Goal: Task Accomplishment & Management: Manage account settings

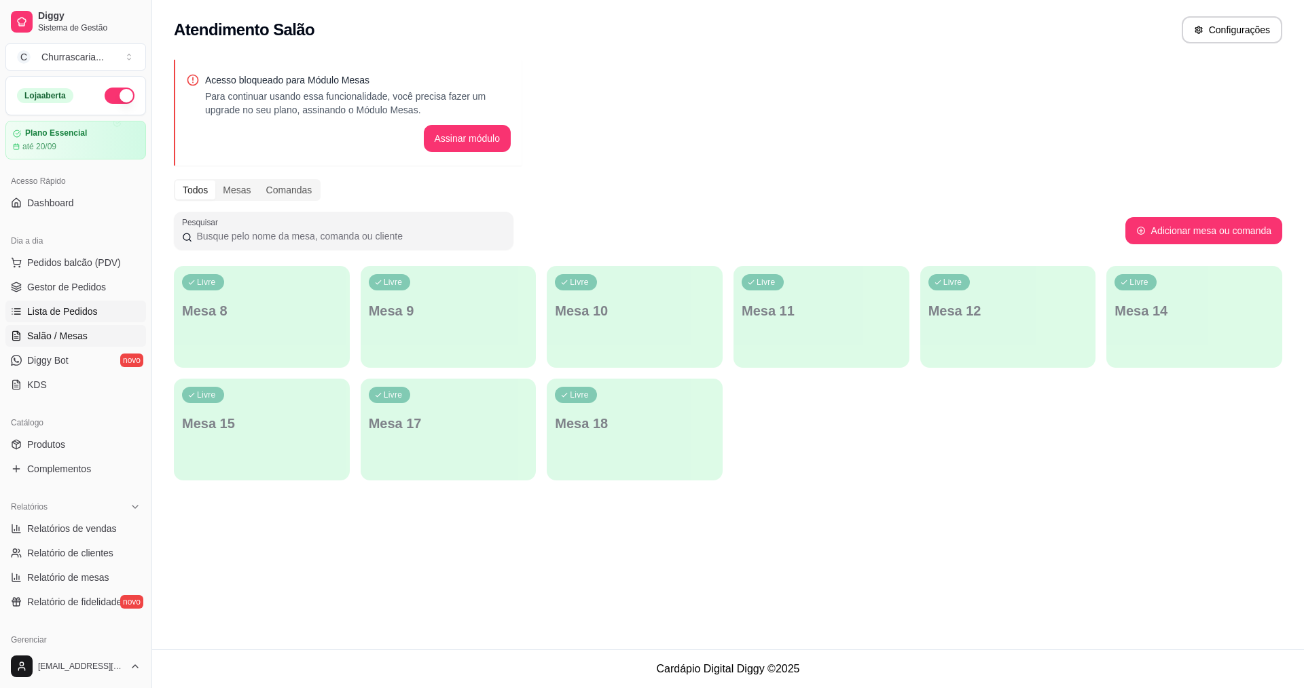
click at [76, 314] on span "Lista de Pedidos" at bounding box center [62, 312] width 71 height 14
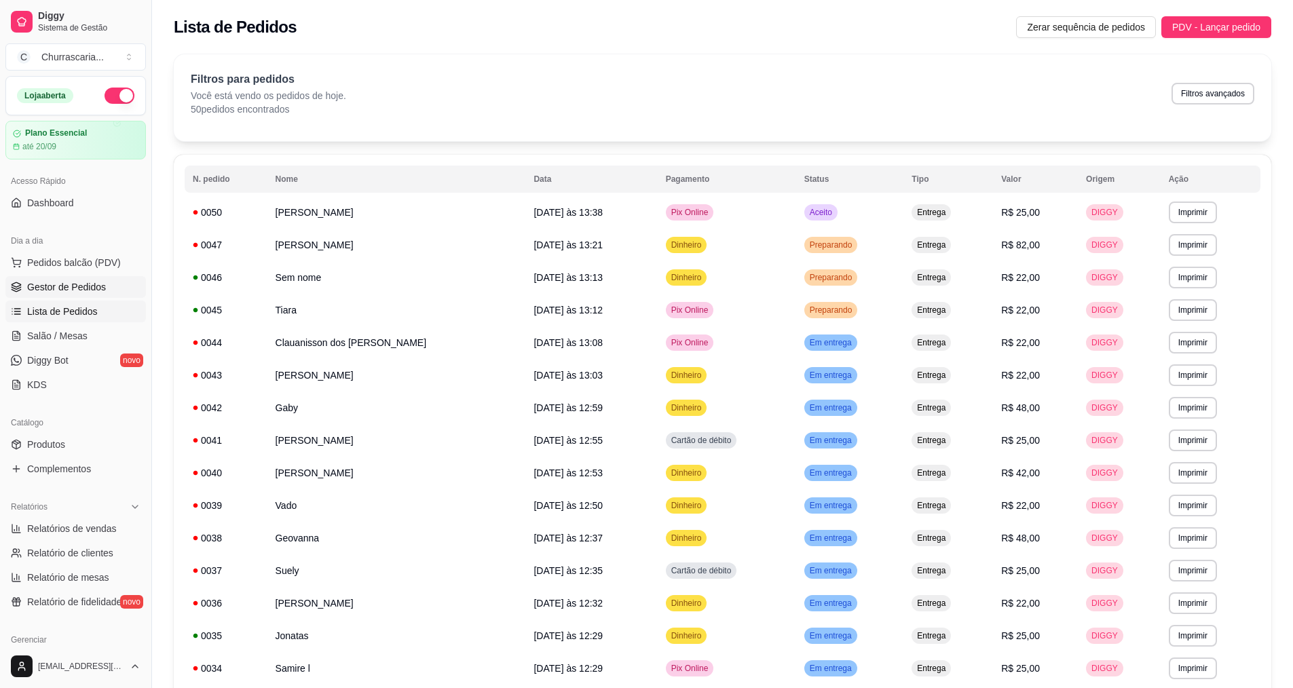
click at [105, 294] on link "Gestor de Pedidos" at bounding box center [75, 287] width 141 height 22
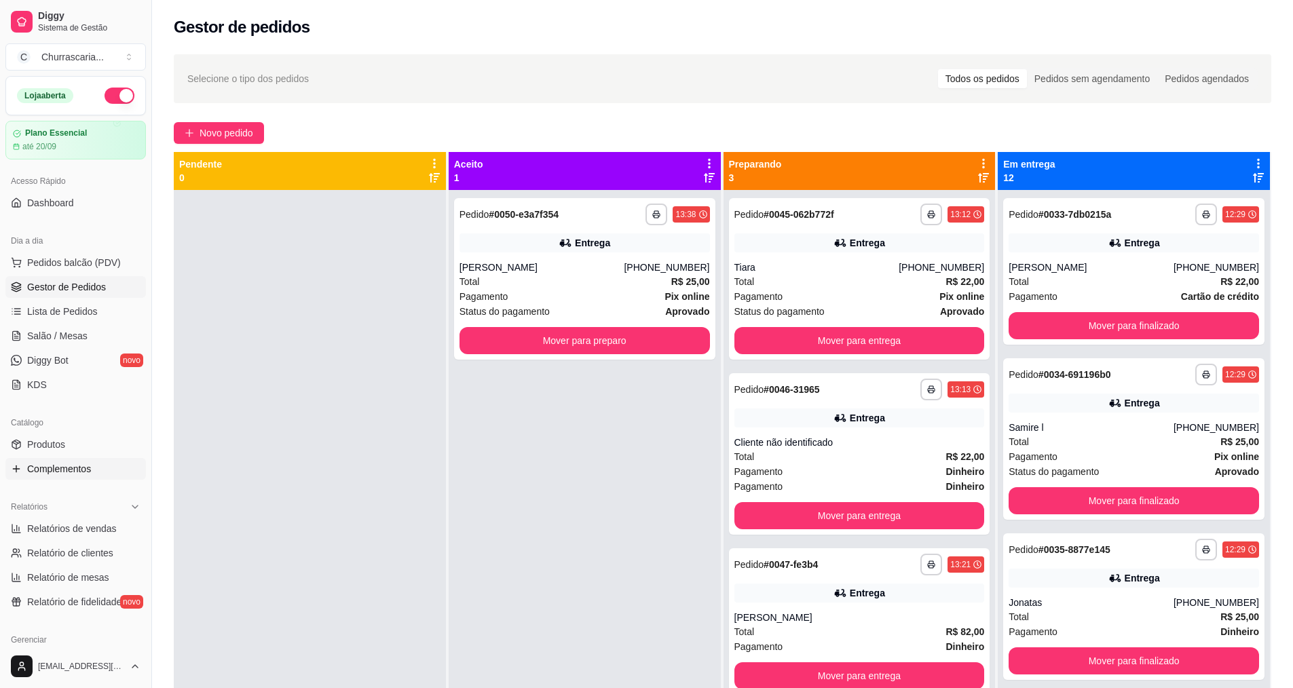
click at [73, 468] on span "Complementos" at bounding box center [59, 469] width 64 height 14
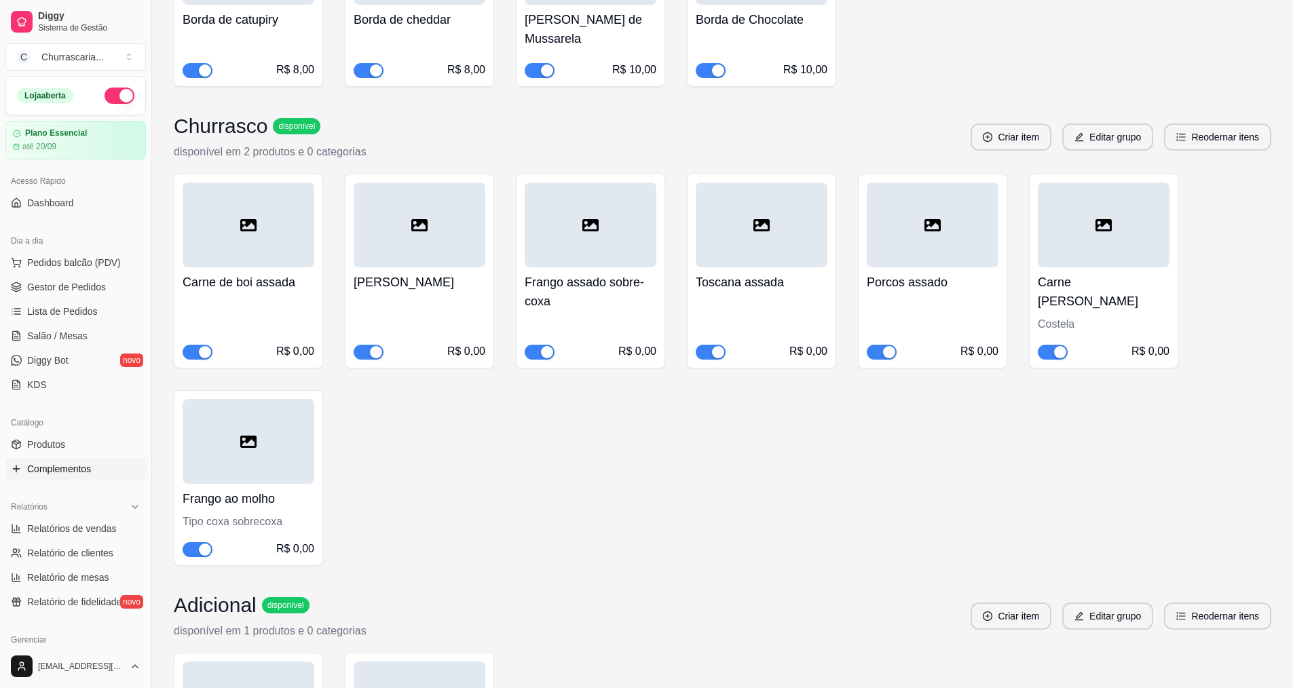
scroll to position [1154, 0]
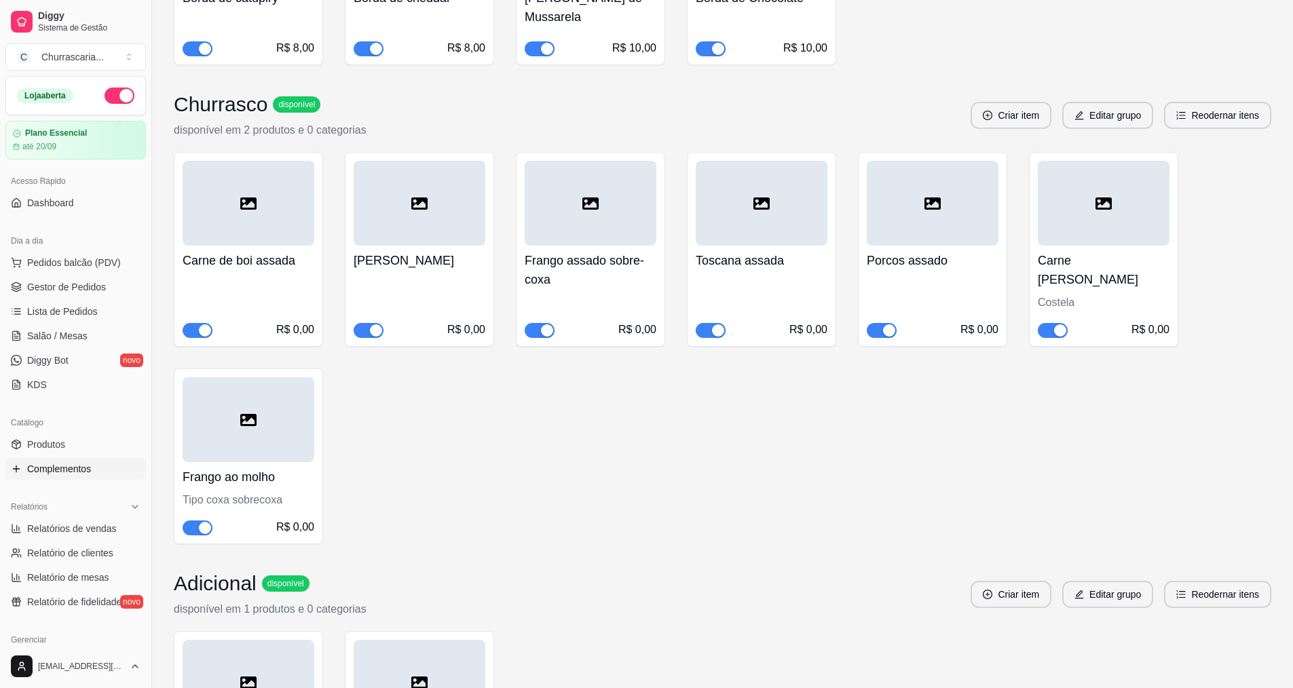
click at [369, 323] on button "button" at bounding box center [369, 330] width 30 height 15
click at [105, 289] on link "Gestor de Pedidos" at bounding box center [75, 287] width 141 height 22
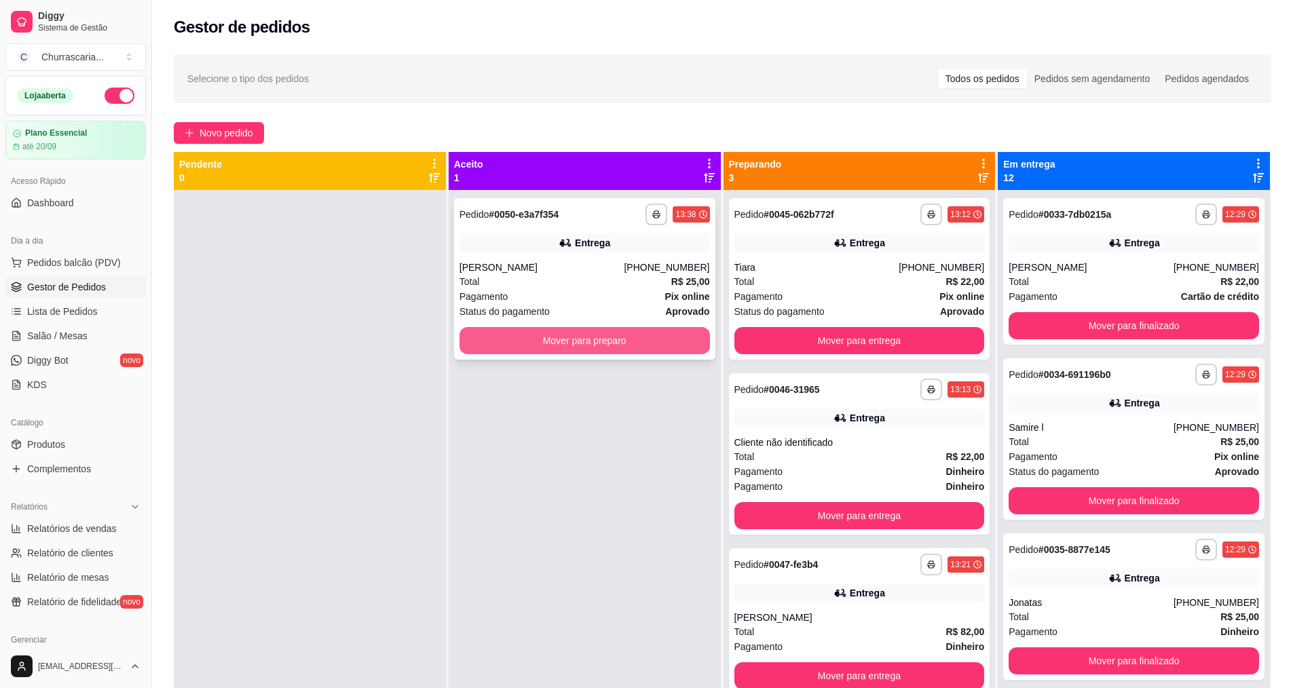
click at [497, 350] on button "Mover para preparo" at bounding box center [585, 340] width 251 height 27
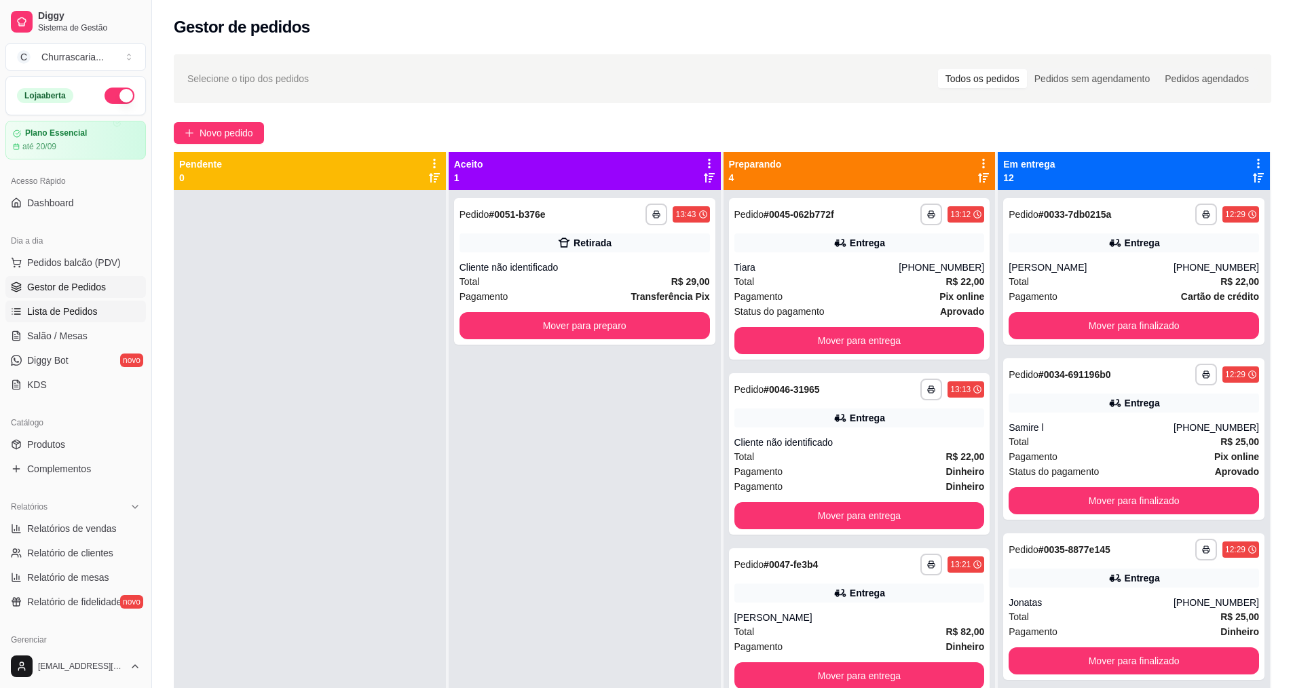
click at [104, 312] on link "Lista de Pedidos" at bounding box center [75, 312] width 141 height 22
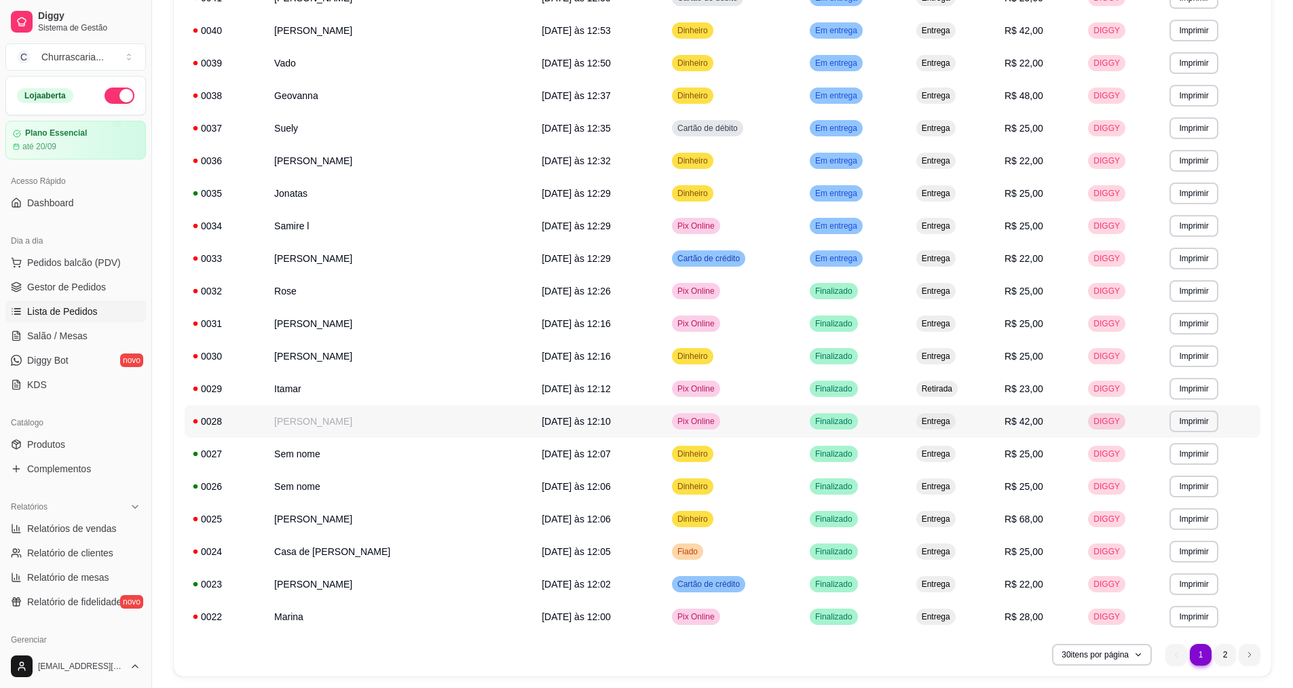
scroll to position [551, 0]
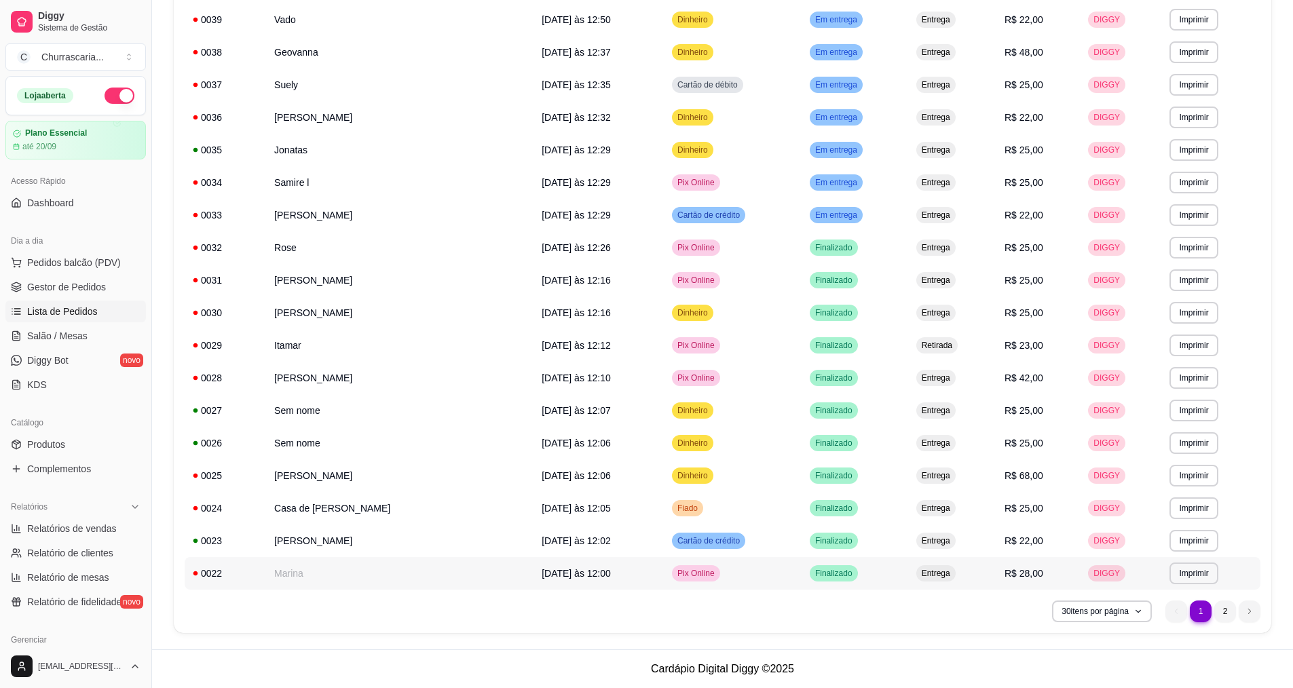
click at [321, 578] on td "Marina" at bounding box center [399, 573] width 267 height 33
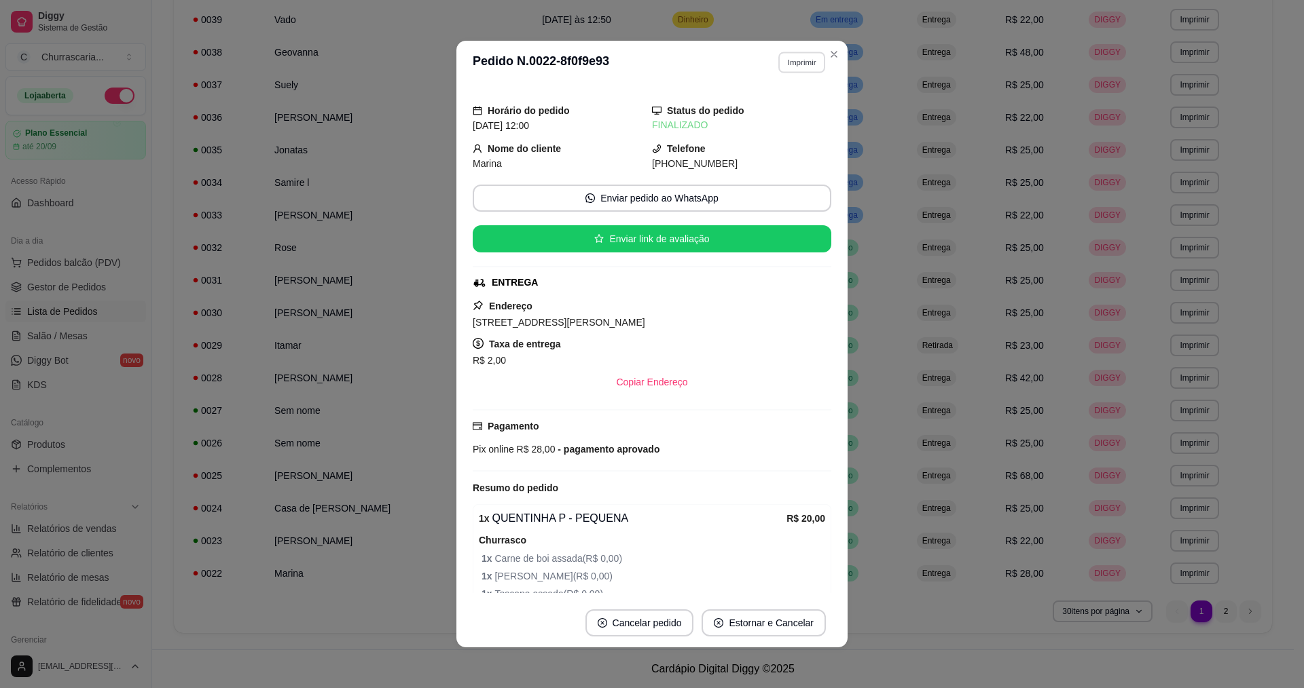
click at [806, 59] on button "Imprimir" at bounding box center [801, 62] width 47 height 21
click at [760, 135] on button "IMPRESSORA notebook" at bounding box center [755, 137] width 131 height 22
click at [804, 57] on button "Imprimir" at bounding box center [801, 62] width 47 height 21
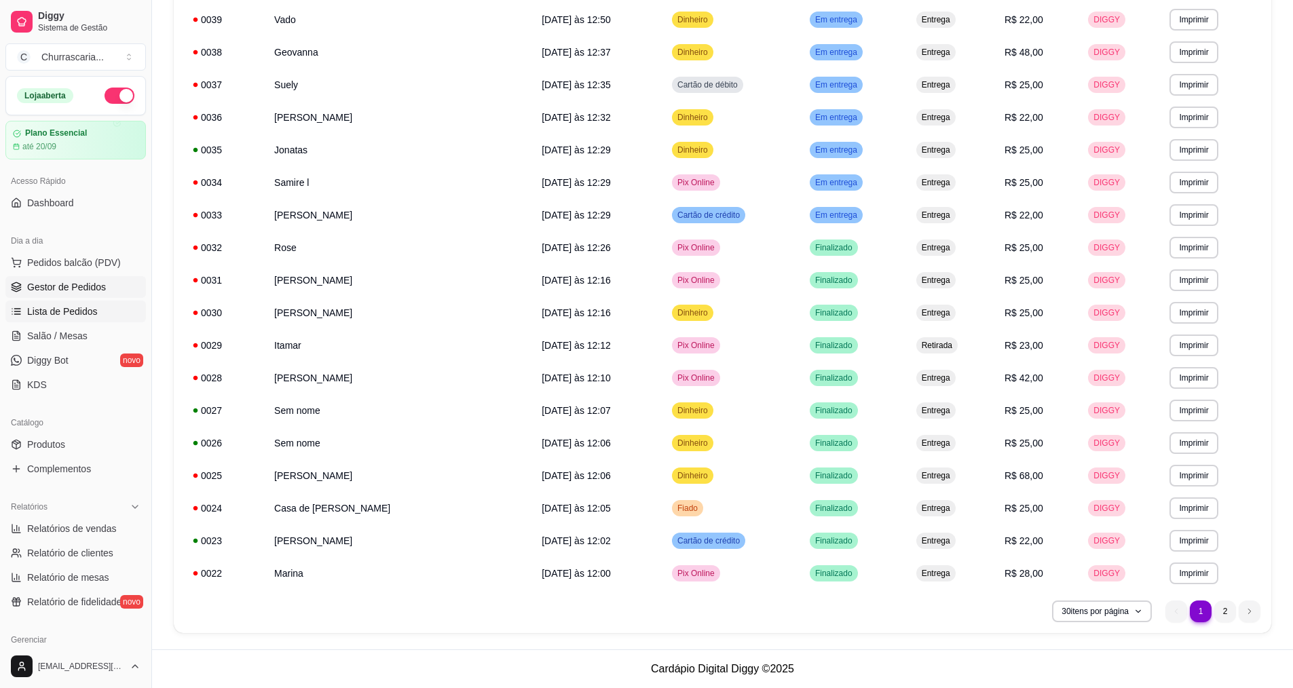
click at [71, 282] on span "Gestor de Pedidos" at bounding box center [66, 287] width 79 height 14
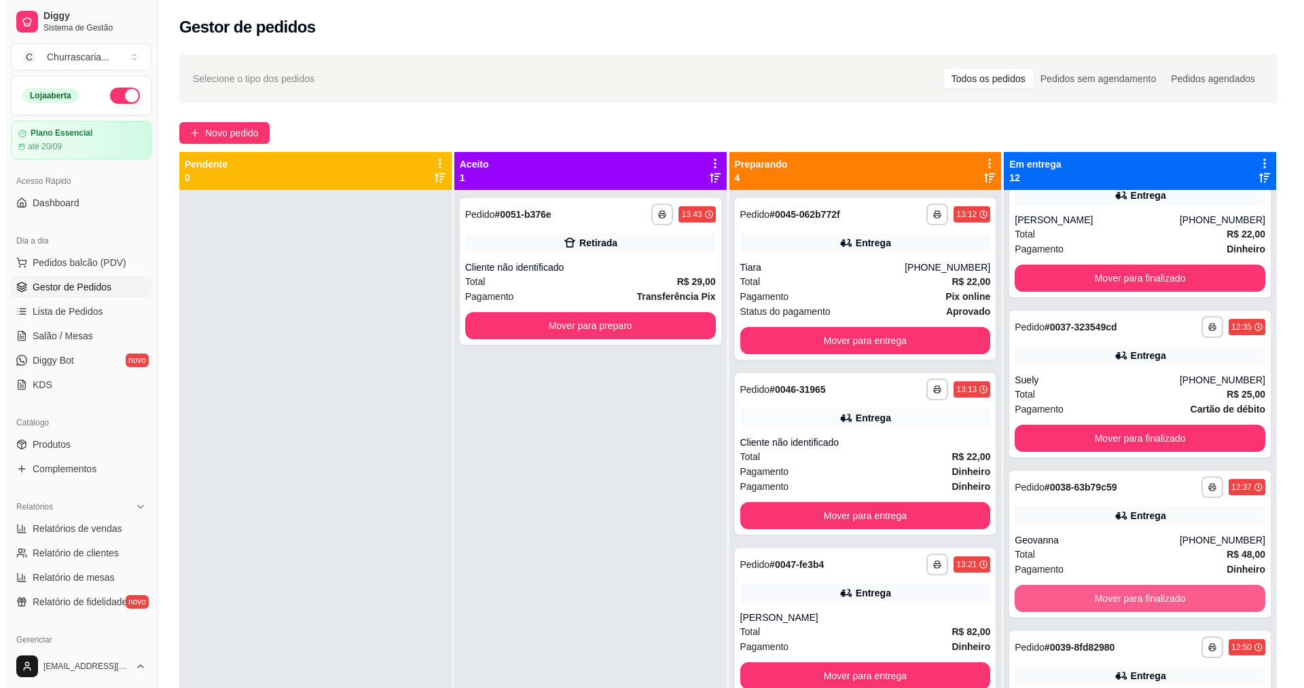
scroll to position [611, 0]
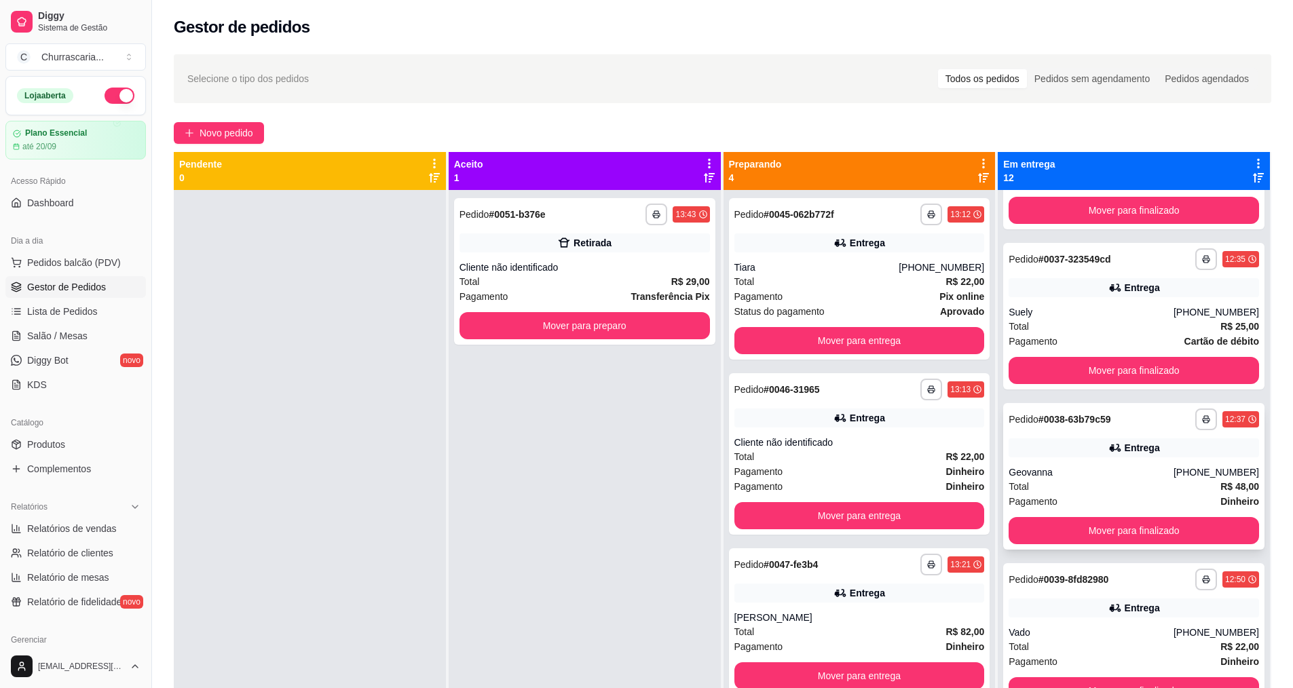
click at [1115, 494] on div "Pagamento Dinheiro" at bounding box center [1134, 501] width 251 height 15
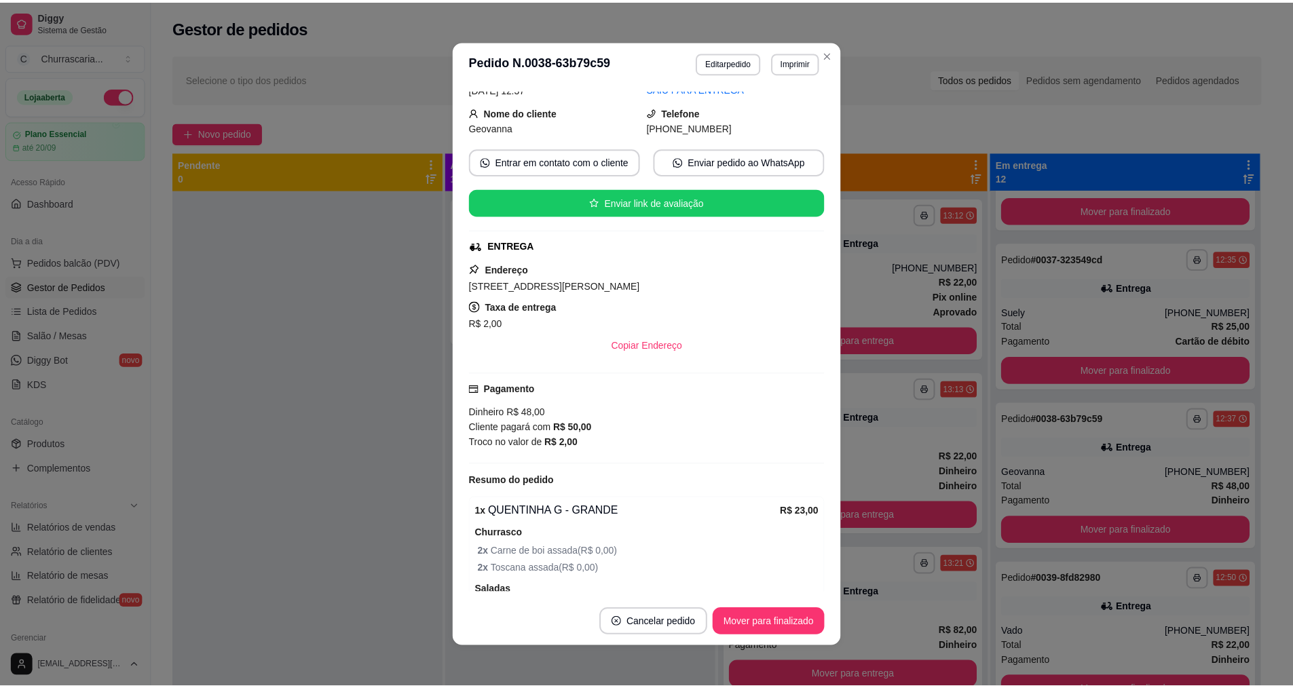
scroll to position [0, 0]
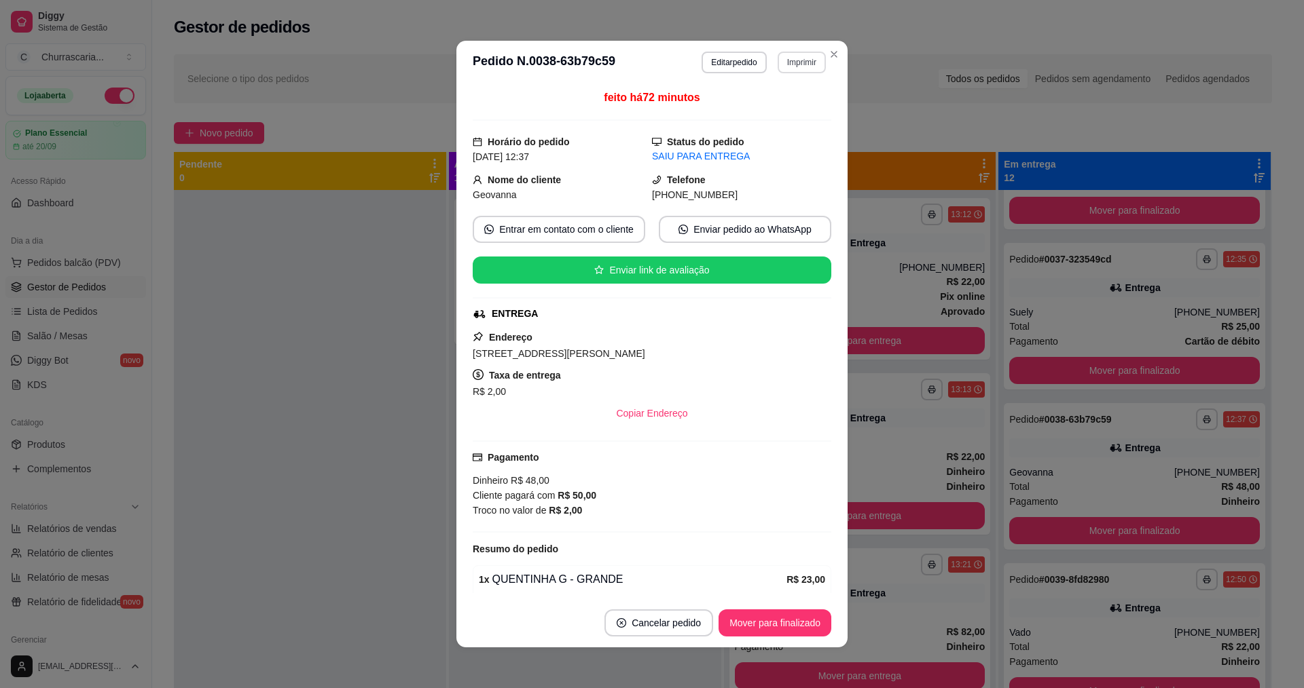
drag, startPoint x: 790, startPoint y: 71, endPoint x: 785, endPoint y: 79, distance: 9.4
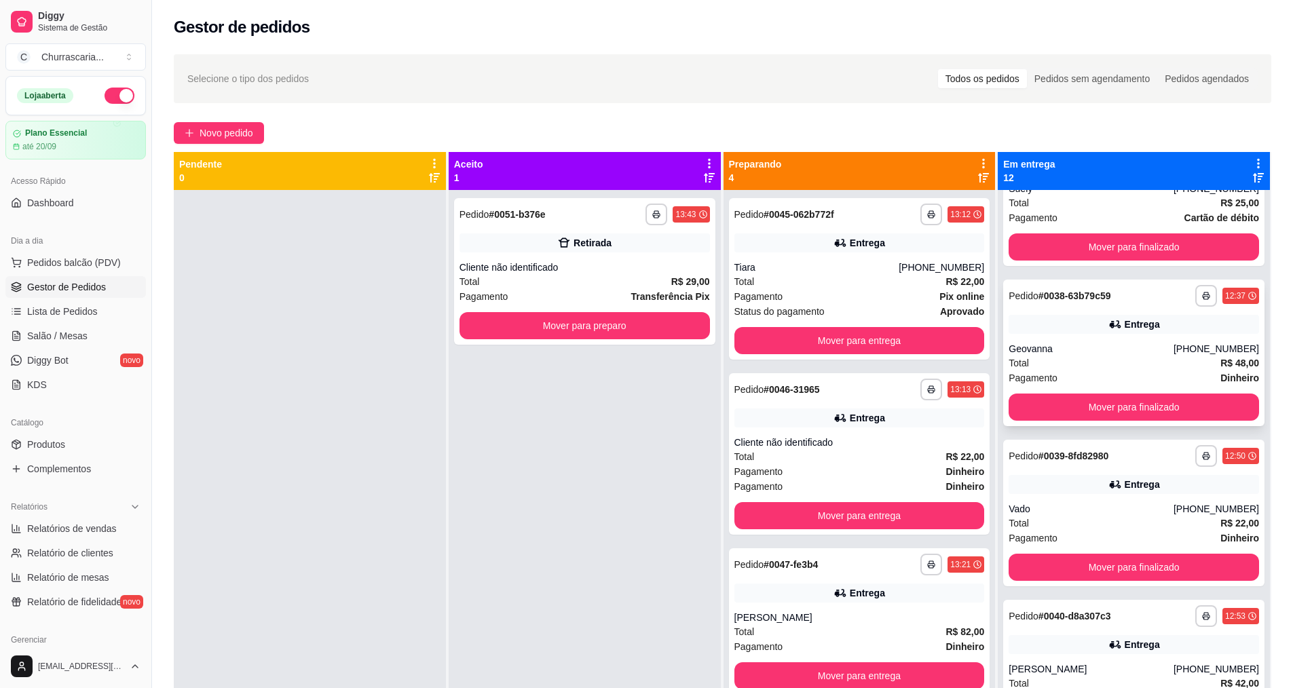
scroll to position [679, 0]
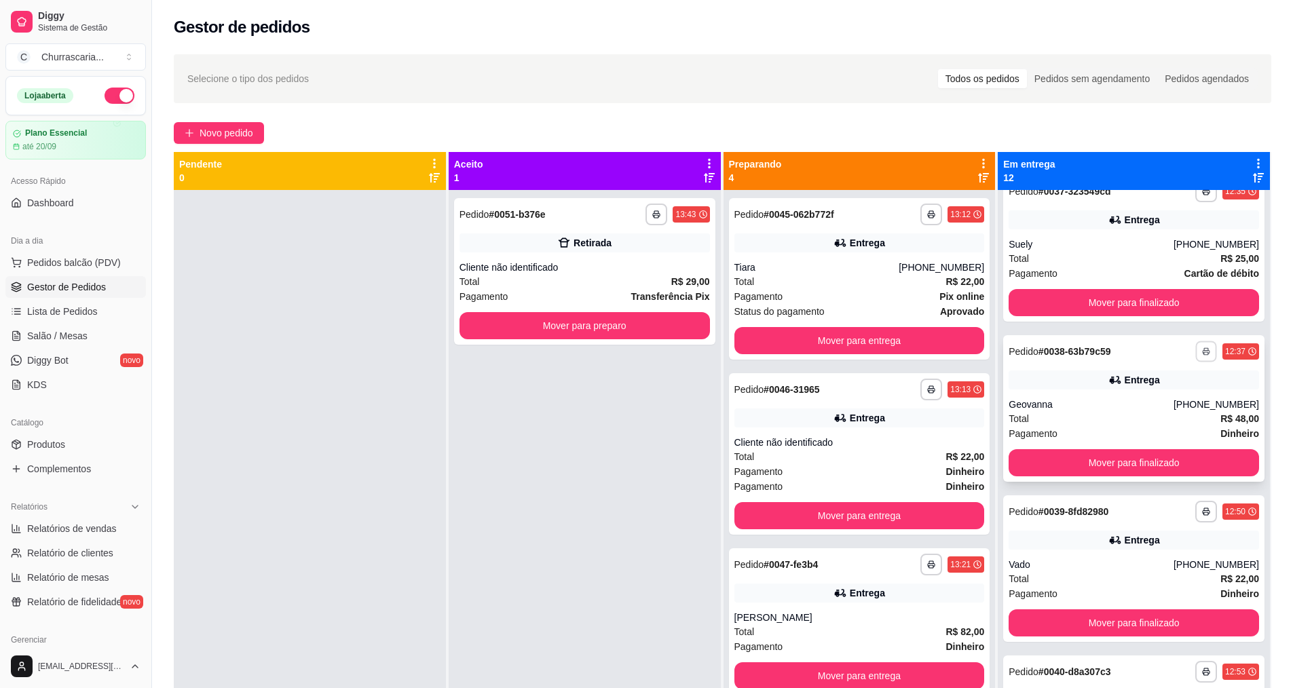
click at [1196, 352] on button "button" at bounding box center [1206, 351] width 21 height 21
click at [1156, 426] on button "IMPRESSORA notebook" at bounding box center [1134, 426] width 128 height 21
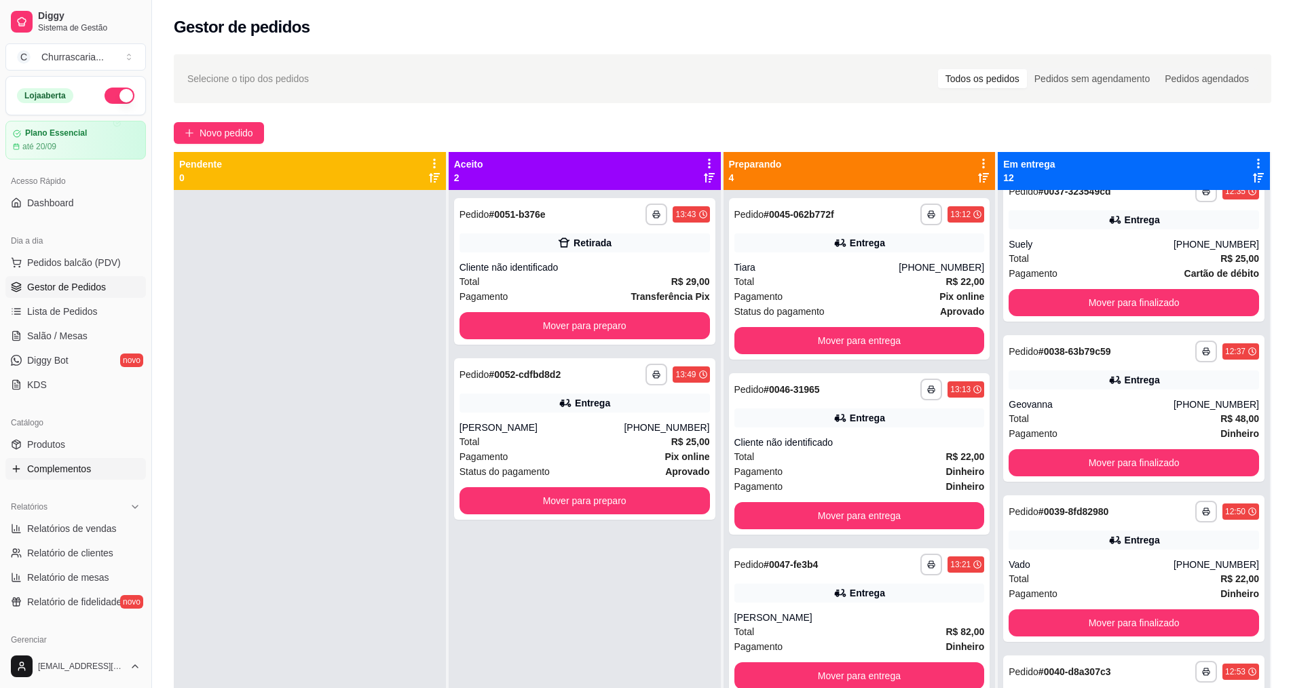
click at [79, 470] on span "Complementos" at bounding box center [59, 469] width 64 height 14
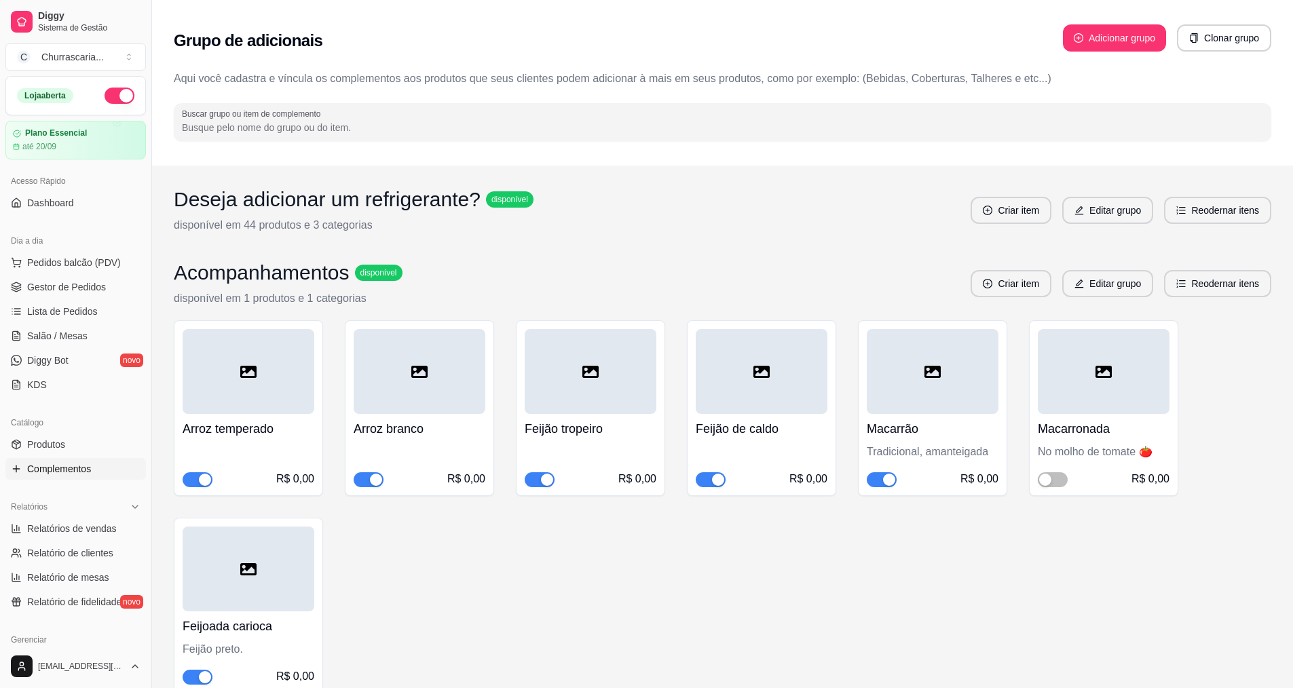
click at [549, 481] on div "button" at bounding box center [547, 480] width 12 height 12
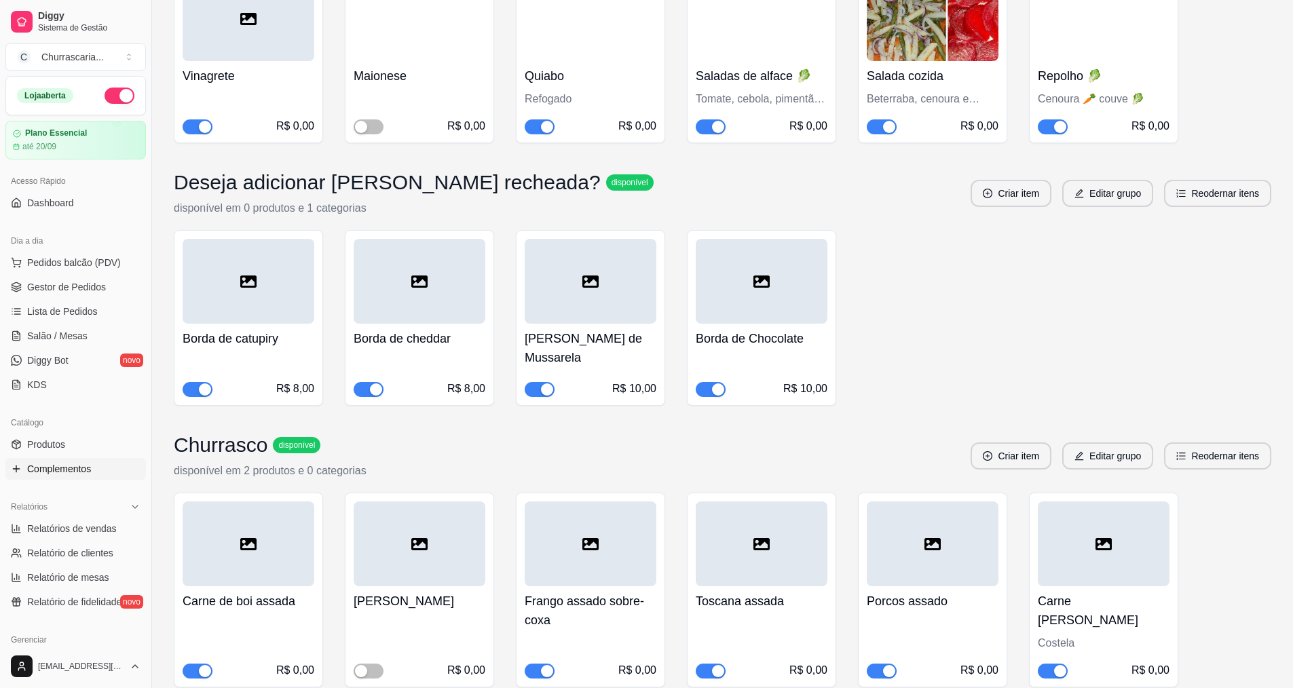
scroll to position [815, 0]
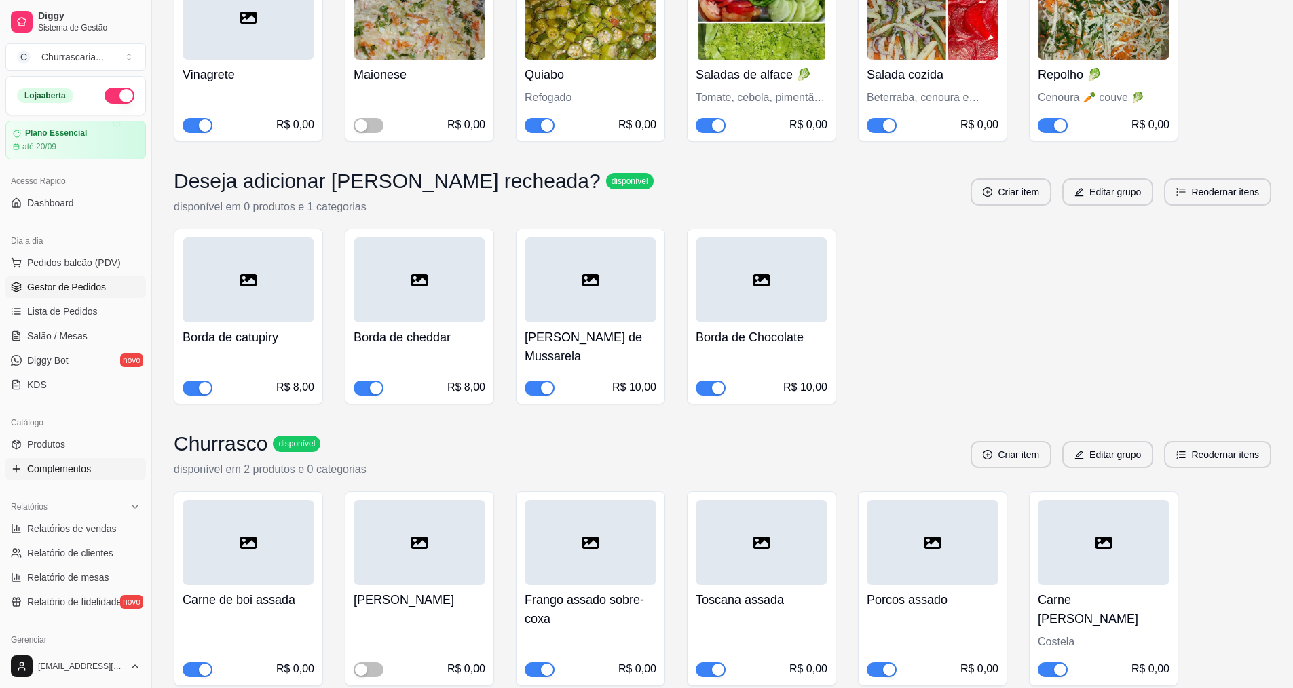
click at [83, 293] on span "Gestor de Pedidos" at bounding box center [66, 287] width 79 height 14
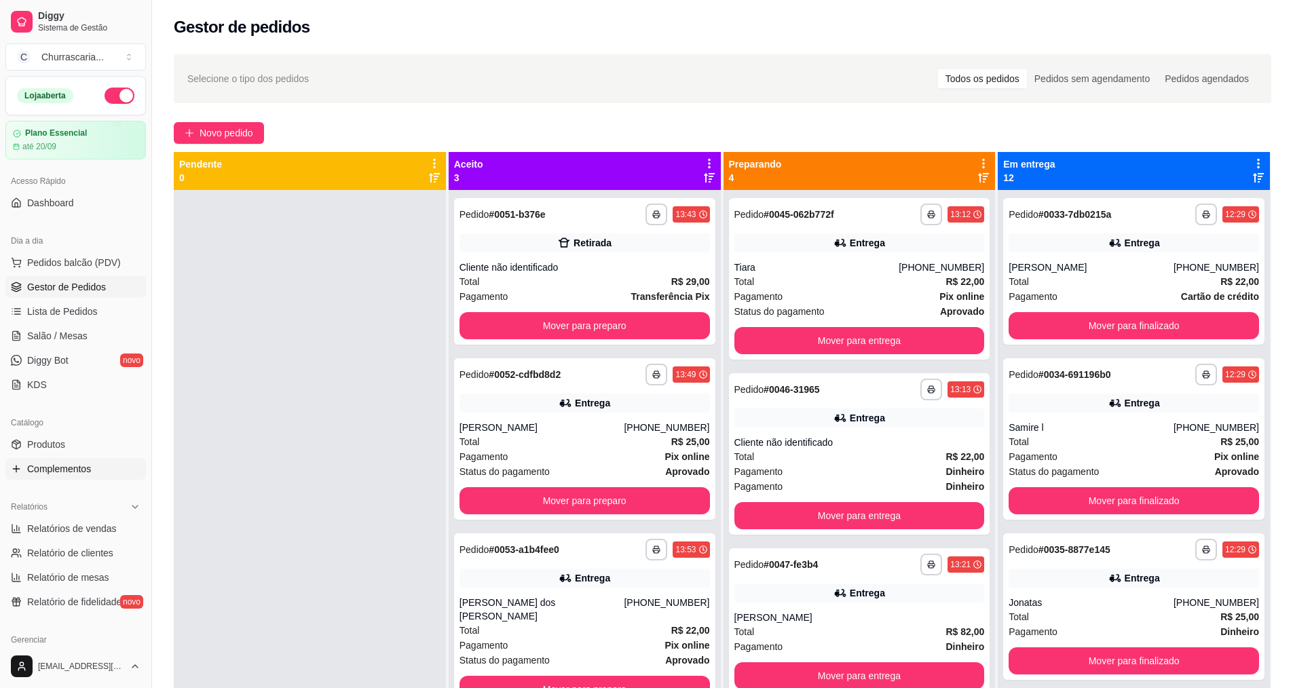
click at [68, 466] on span "Complementos" at bounding box center [59, 469] width 64 height 14
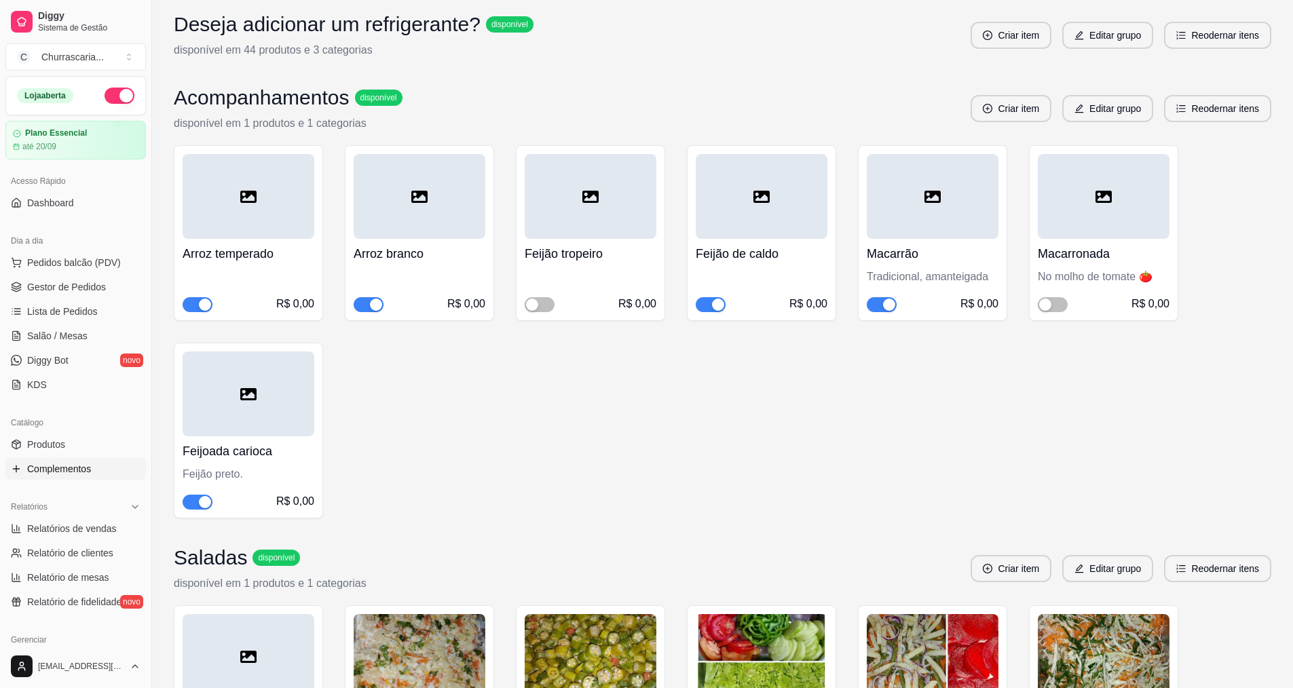
scroll to position [204, 0]
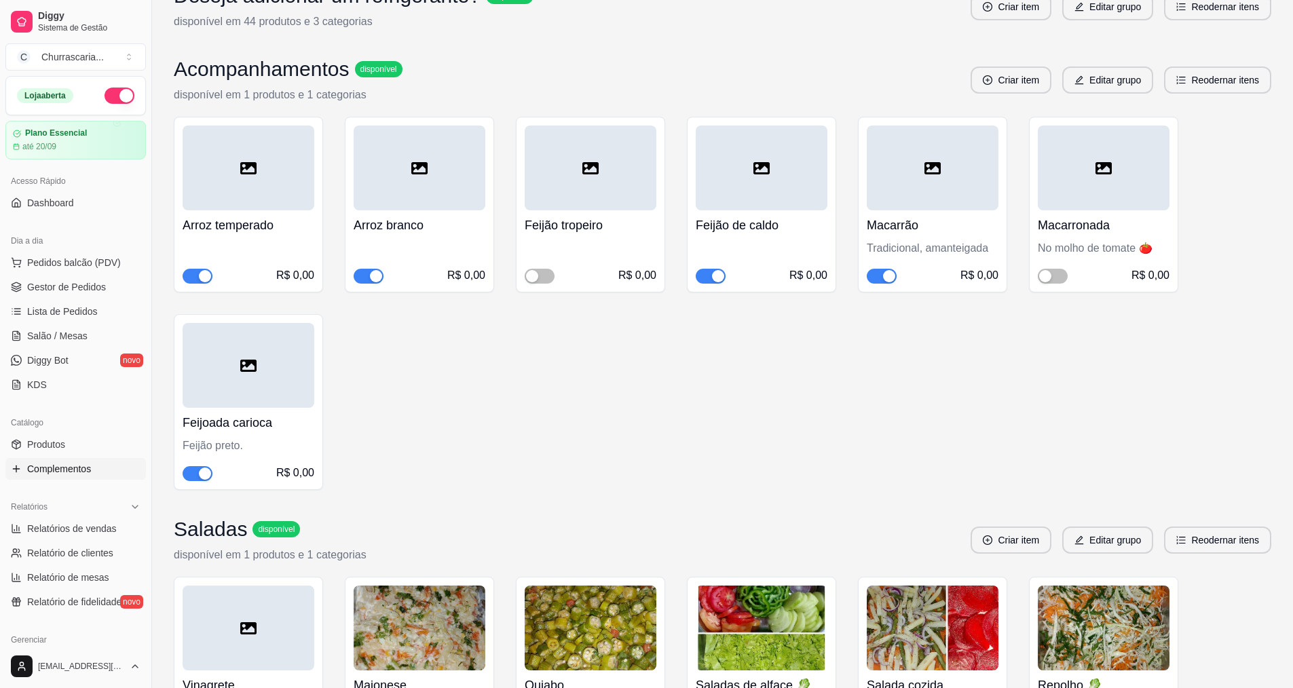
click at [207, 472] on div "button" at bounding box center [205, 474] width 12 height 12
click at [97, 313] on link "Lista de Pedidos" at bounding box center [75, 312] width 141 height 22
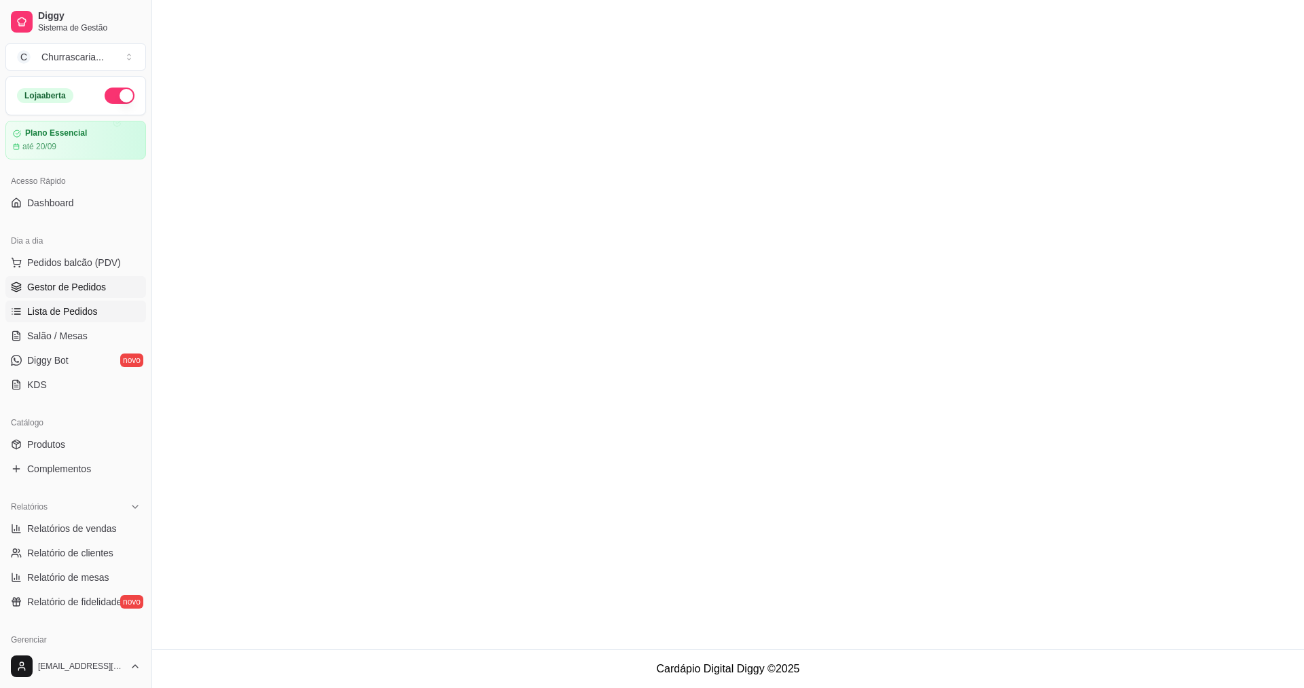
click at [97, 292] on span "Gestor de Pedidos" at bounding box center [66, 287] width 79 height 14
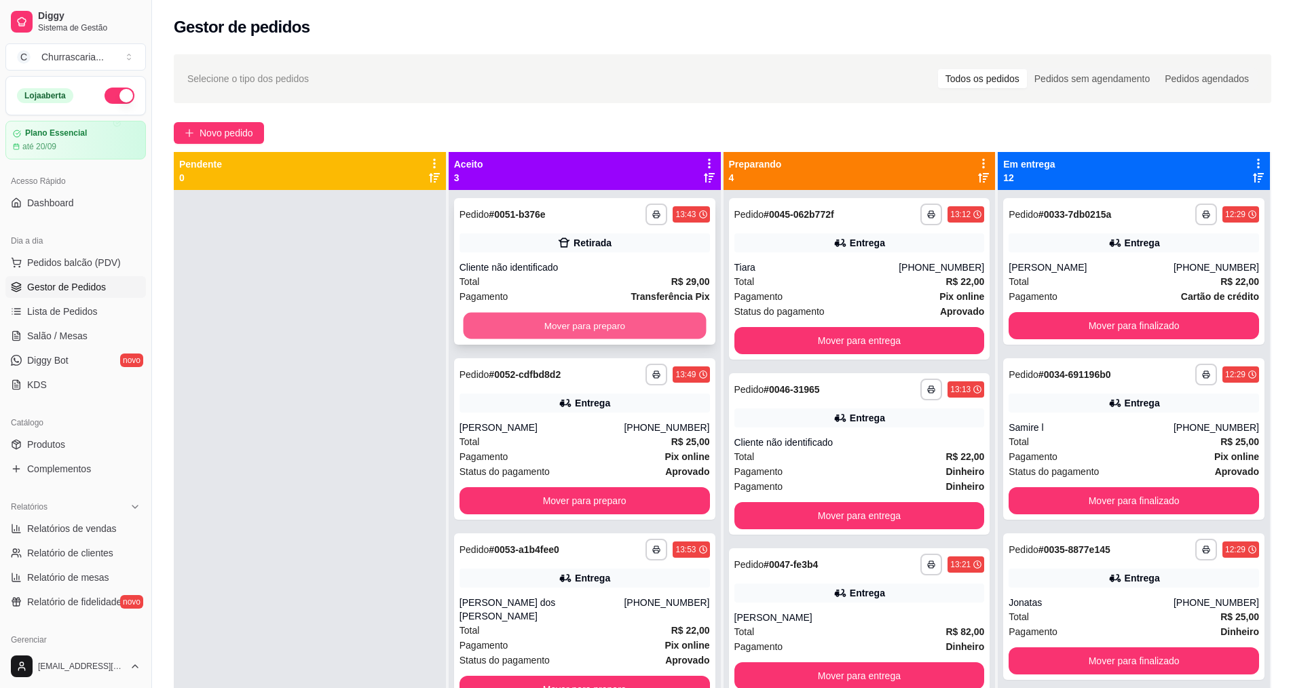
click at [587, 332] on button "Mover para preparo" at bounding box center [584, 326] width 243 height 26
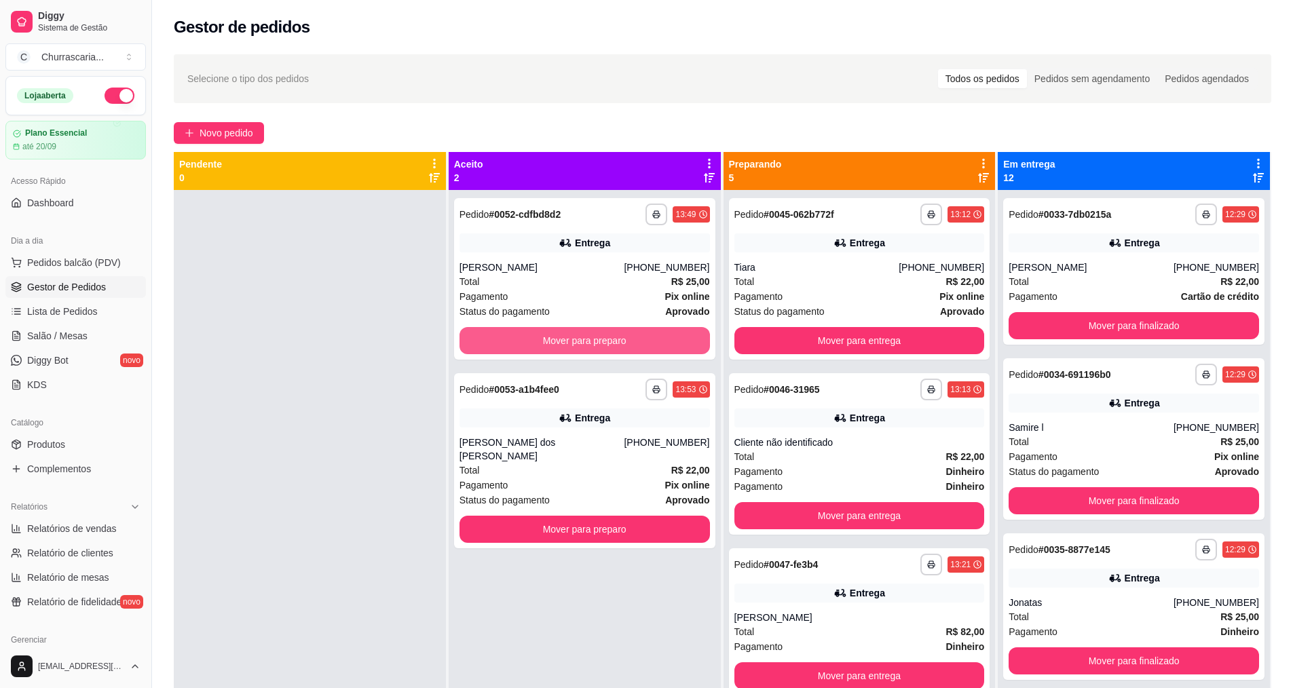
click at [587, 332] on button "Mover para preparo" at bounding box center [585, 340] width 251 height 27
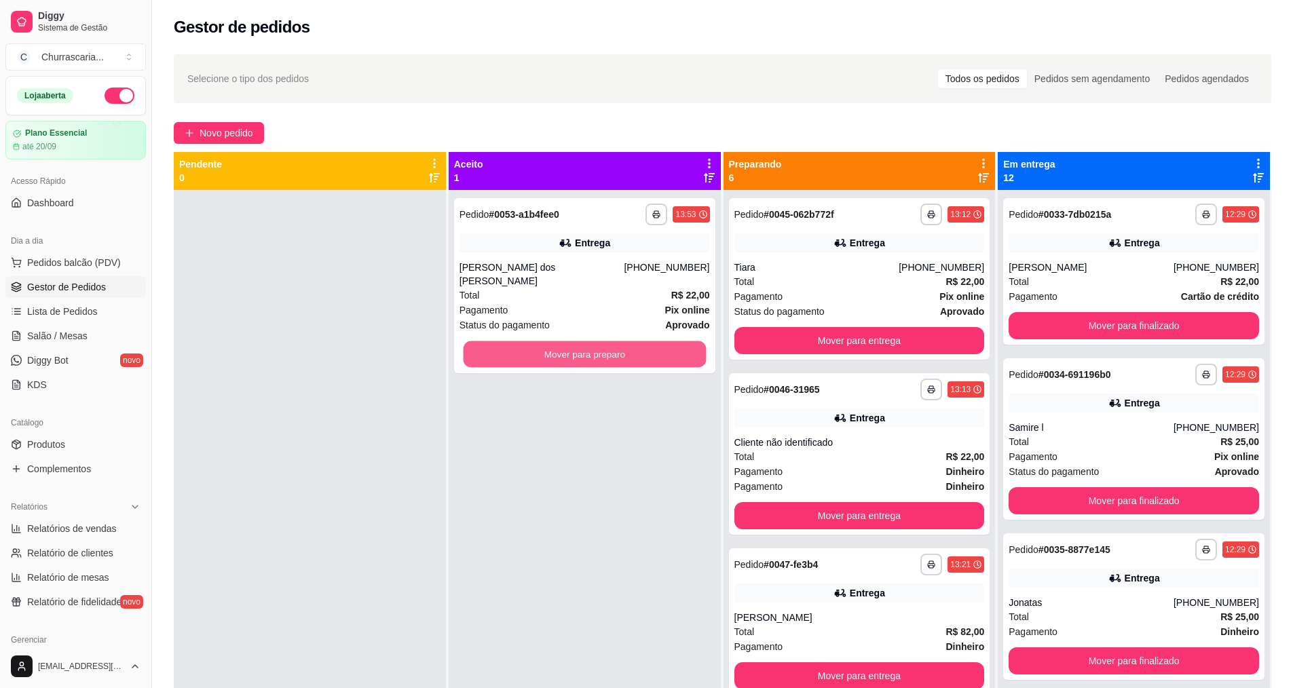
click at [587, 341] on button "Mover para preparo" at bounding box center [584, 354] width 243 height 26
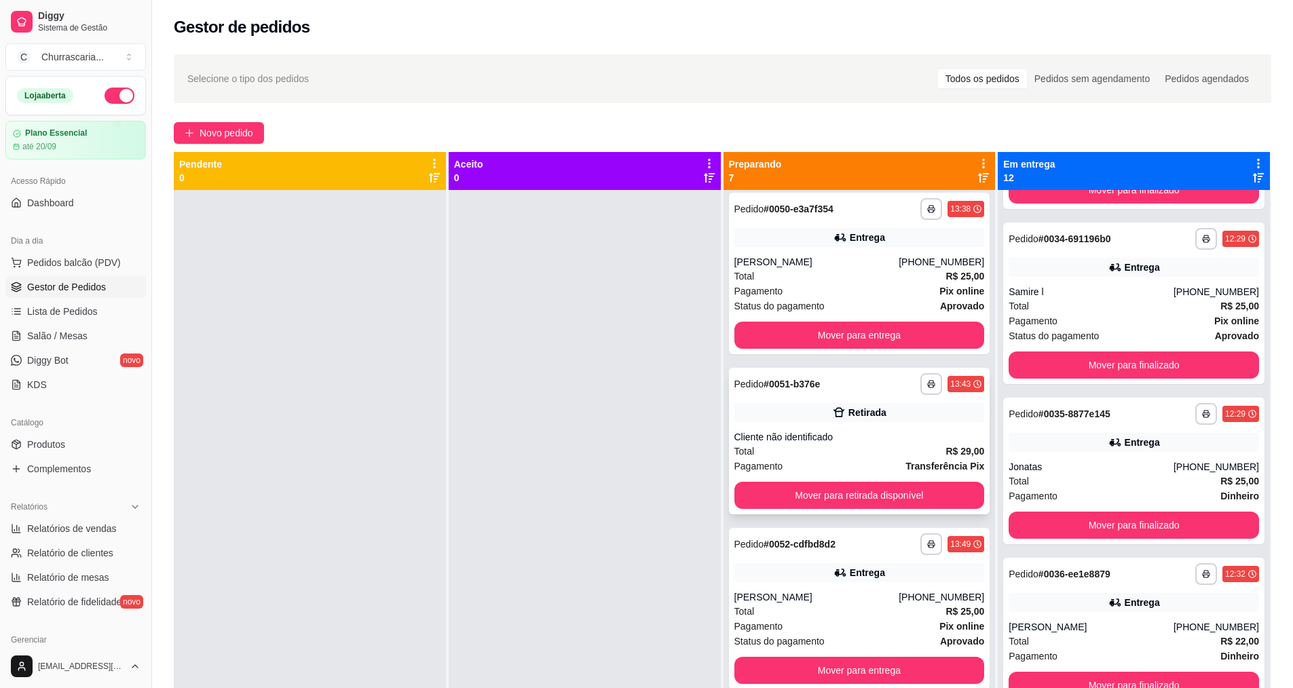
scroll to position [521, 0]
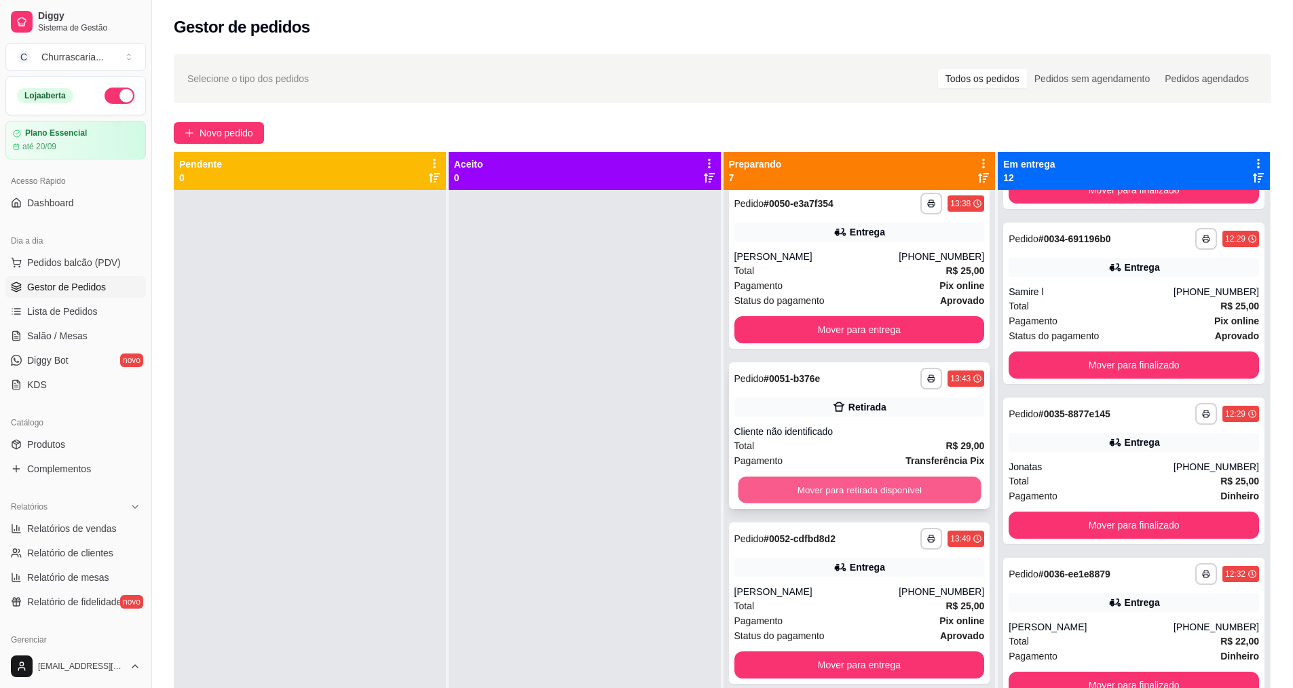
click at [911, 481] on button "Mover para retirada disponível" at bounding box center [859, 490] width 243 height 26
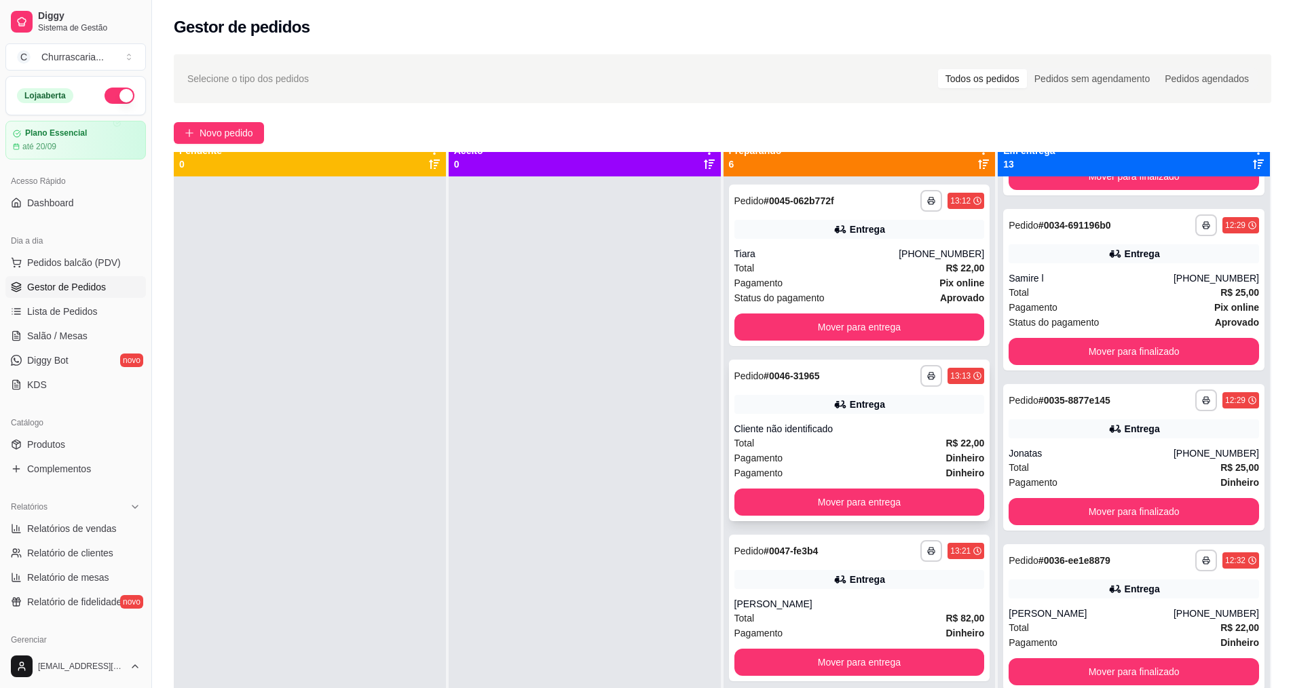
scroll to position [0, 0]
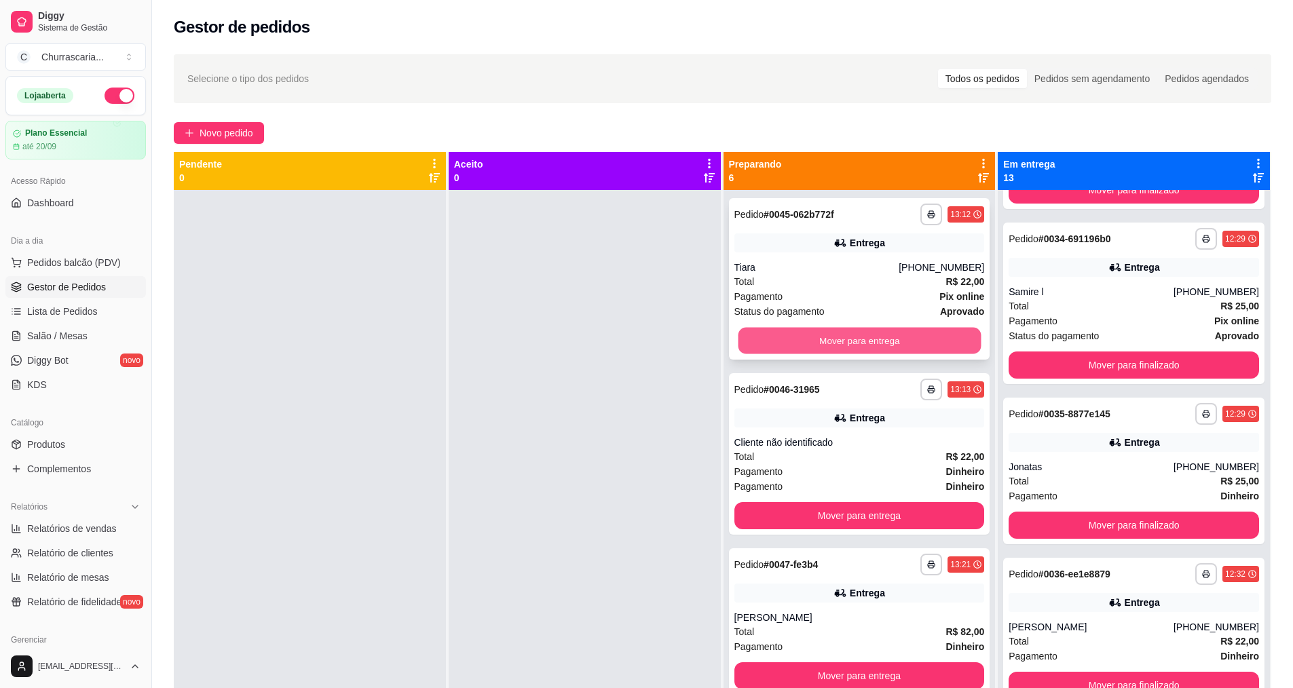
click at [908, 343] on button "Mover para entrega" at bounding box center [859, 341] width 243 height 26
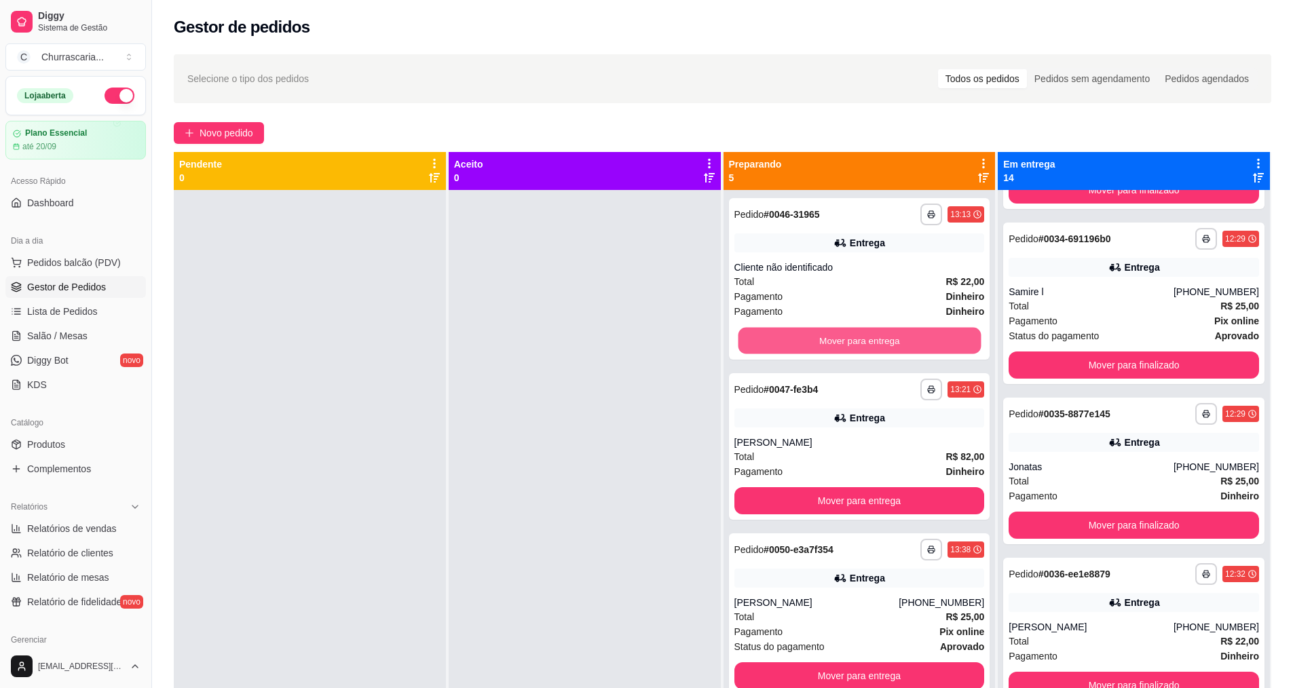
click at [908, 343] on button "Mover para entrega" at bounding box center [859, 341] width 243 height 26
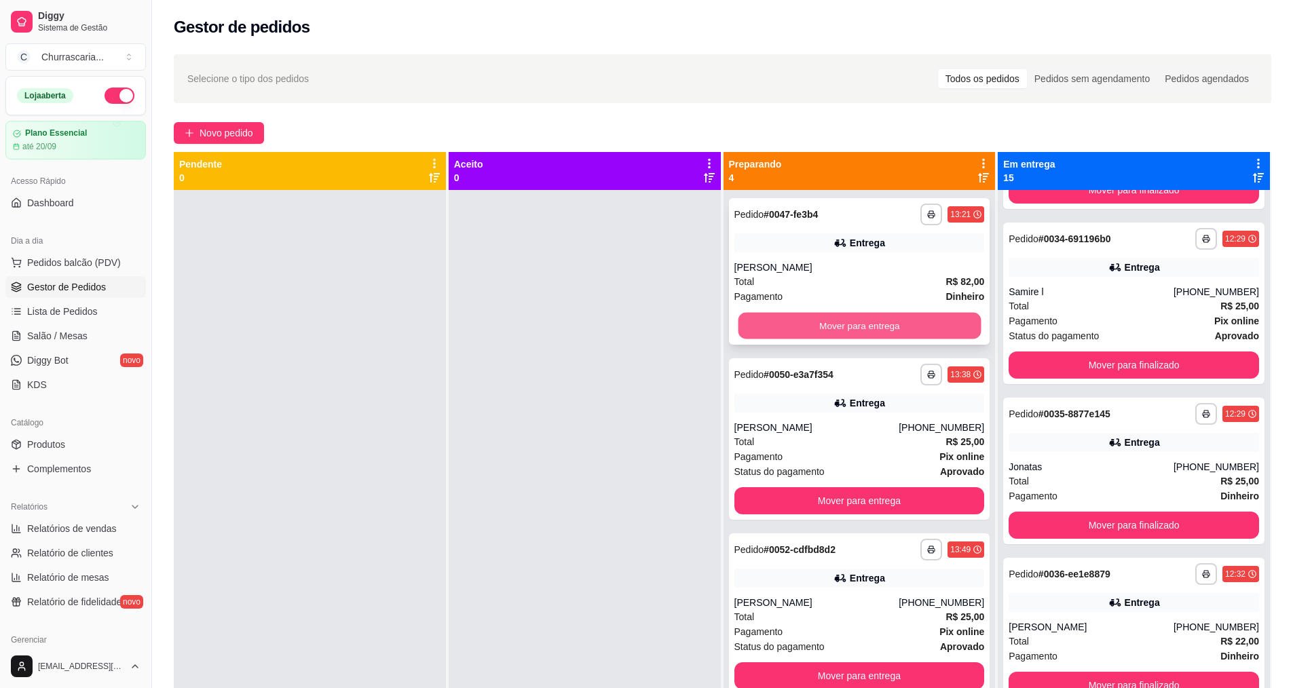
click at [908, 329] on button "Mover para entrega" at bounding box center [859, 326] width 243 height 26
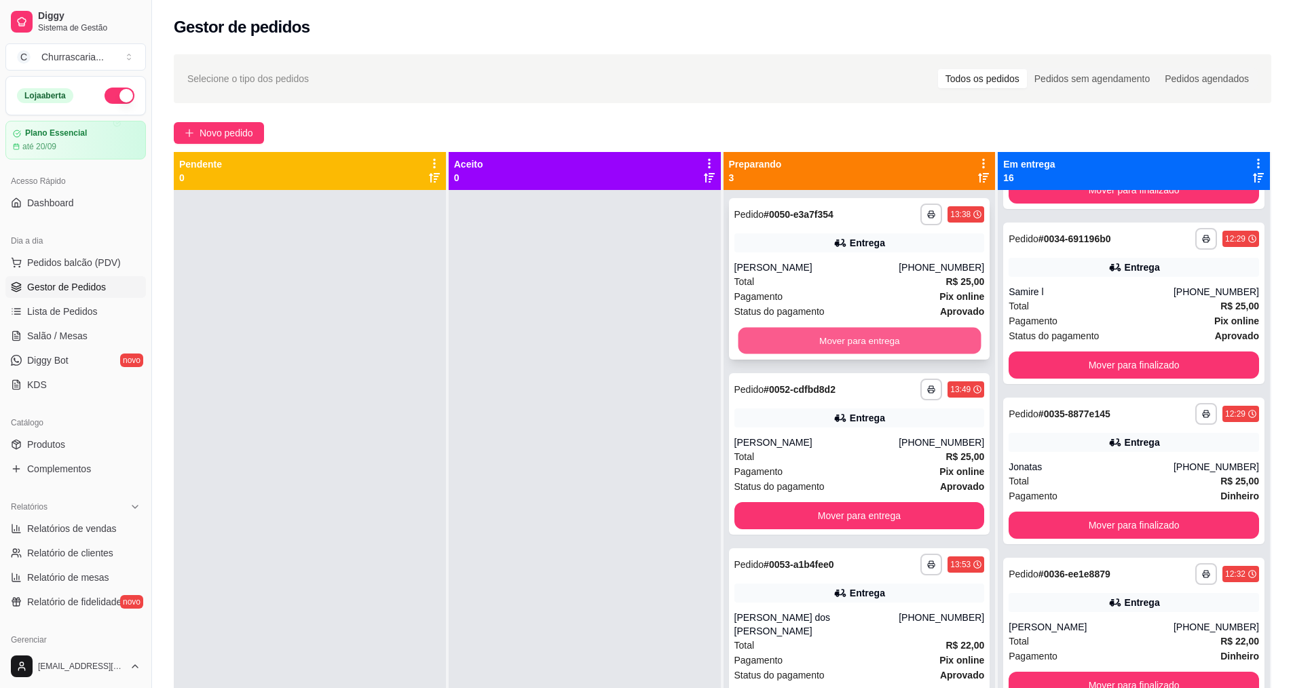
click at [906, 335] on button "Mover para entrega" at bounding box center [859, 341] width 243 height 26
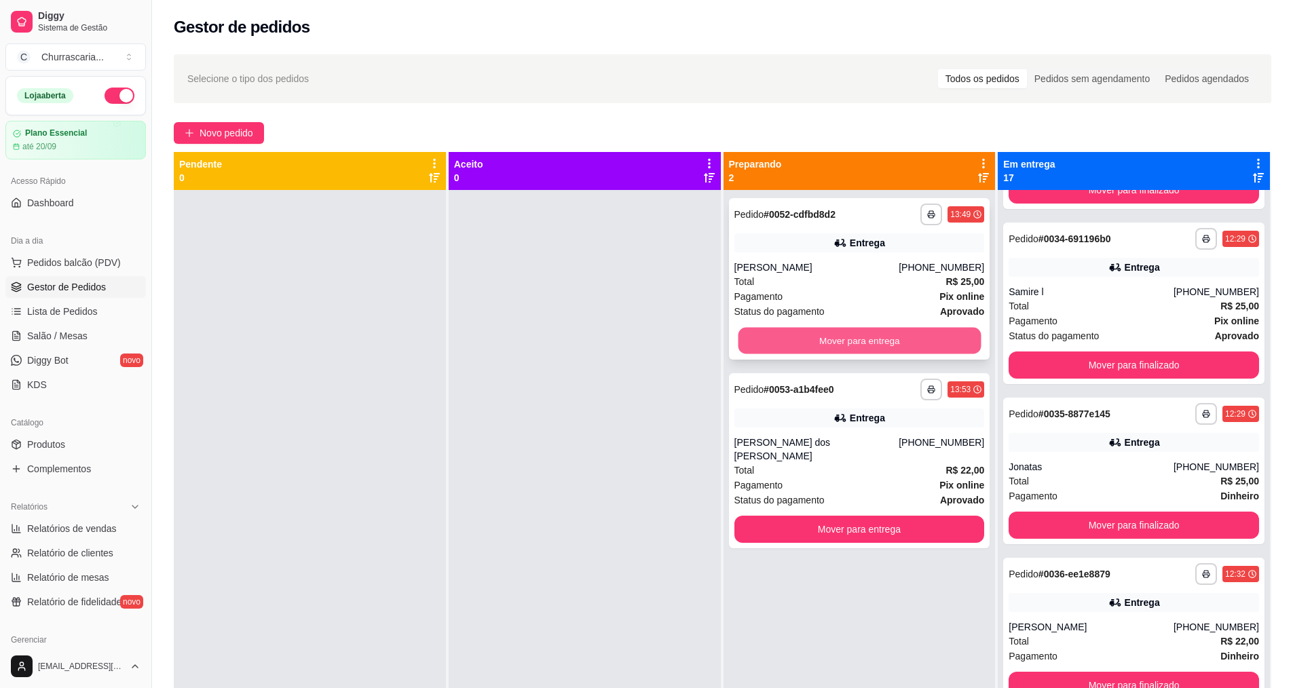
click at [902, 341] on button "Mover para entrega" at bounding box center [859, 341] width 243 height 26
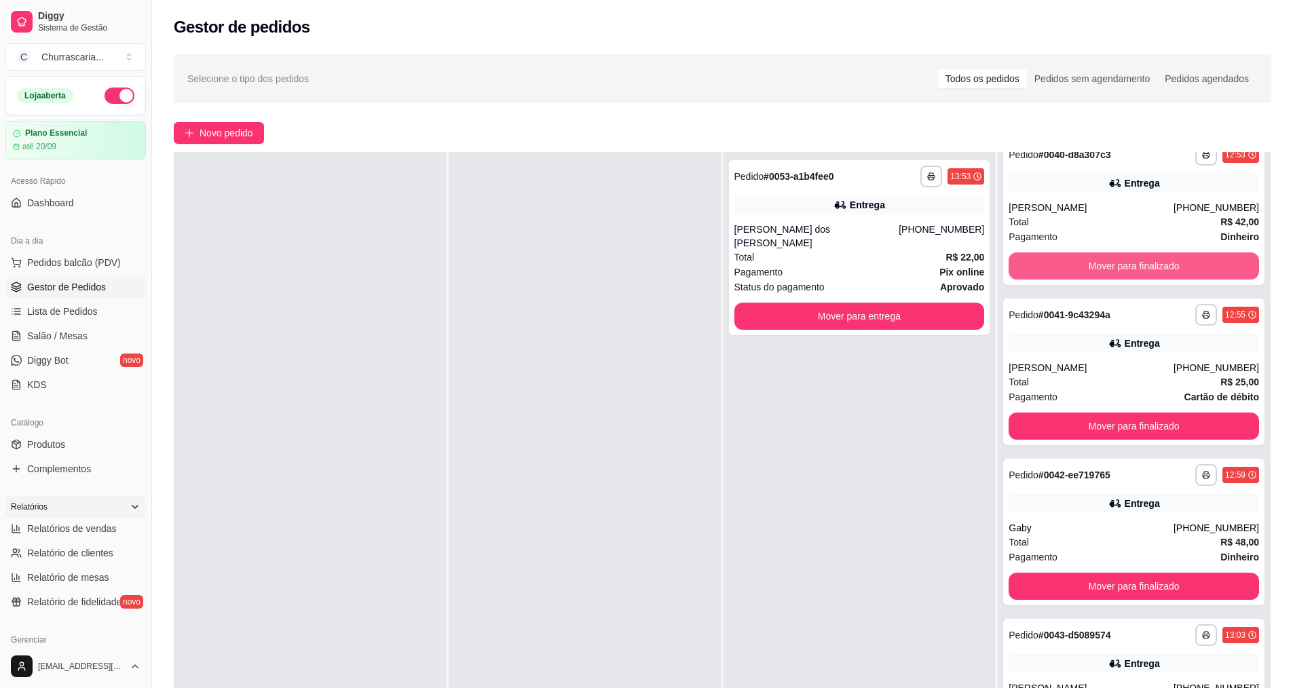
scroll to position [1009, 0]
